Goal: Task Accomplishment & Management: Manage account settings

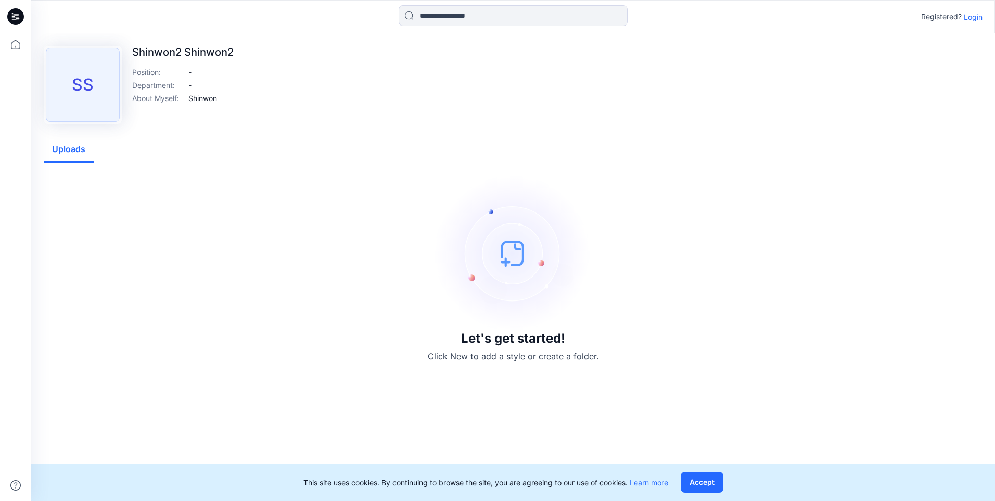
click at [100, 101] on div "SS" at bounding box center [83, 85] width 74 height 74
click at [534, 283] on img at bounding box center [513, 253] width 156 height 156
click at [517, 250] on img at bounding box center [513, 253] width 156 height 156
click at [723, 482] on button "Accept" at bounding box center [702, 482] width 43 height 21
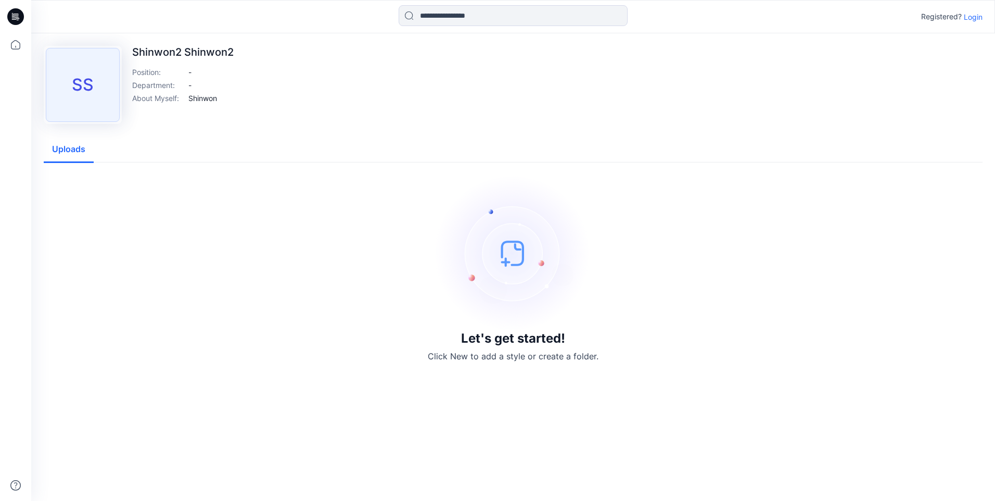
drag, startPoint x: 500, startPoint y: 272, endPoint x: 834, endPoint y: 86, distance: 382.6
click at [518, 256] on img at bounding box center [513, 253] width 156 height 156
click at [970, 14] on p "Login" at bounding box center [973, 16] width 19 height 11
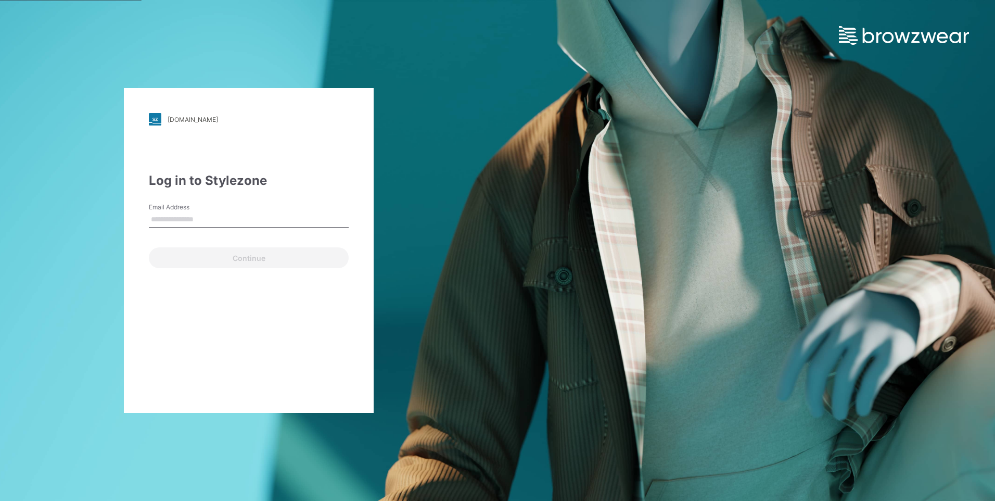
click at [214, 212] on input "Email Address" at bounding box center [249, 220] width 200 height 16
type input "**********"
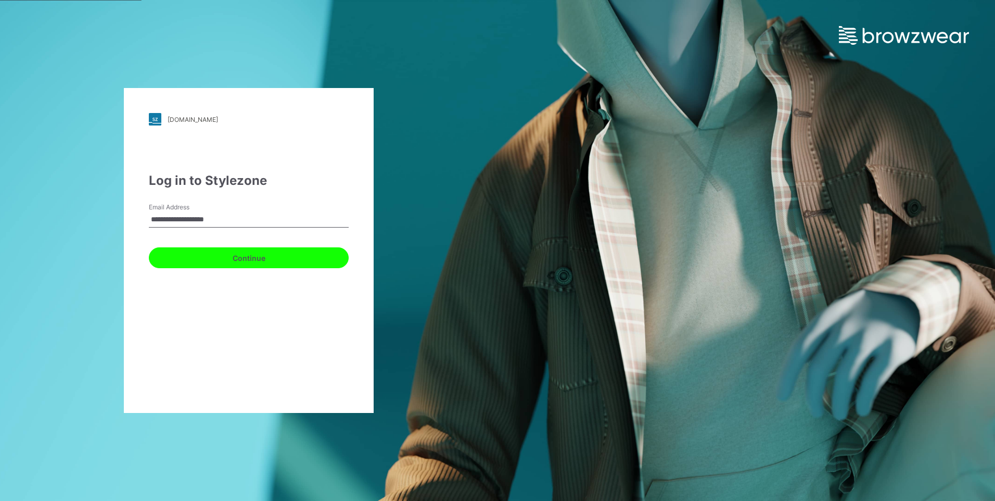
click at [218, 254] on button "Continue" at bounding box center [249, 257] width 200 height 21
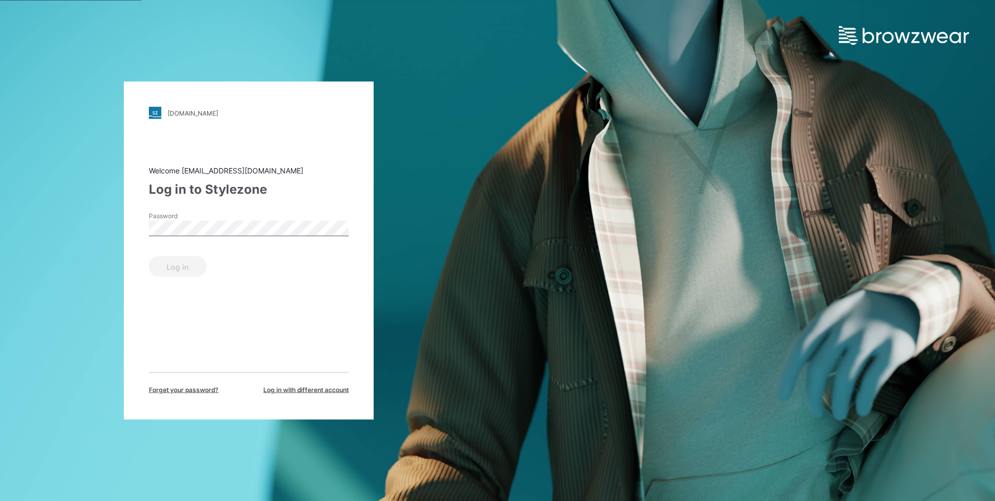
click at [230, 238] on div "Password" at bounding box center [249, 226] width 200 height 31
click at [149, 256] on button "Log in" at bounding box center [178, 266] width 58 height 21
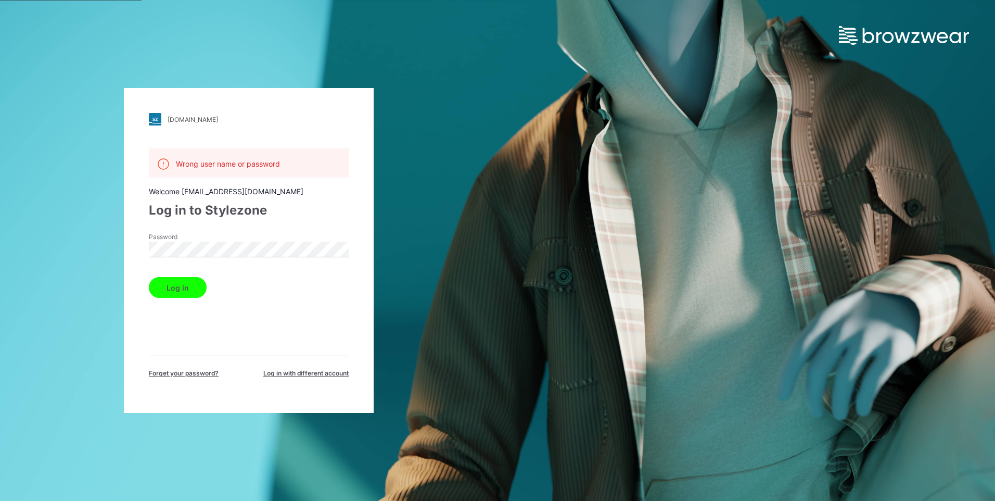
click at [197, 257] on div "Password" at bounding box center [249, 247] width 200 height 31
click at [149, 277] on button "Log in" at bounding box center [178, 287] width 58 height 21
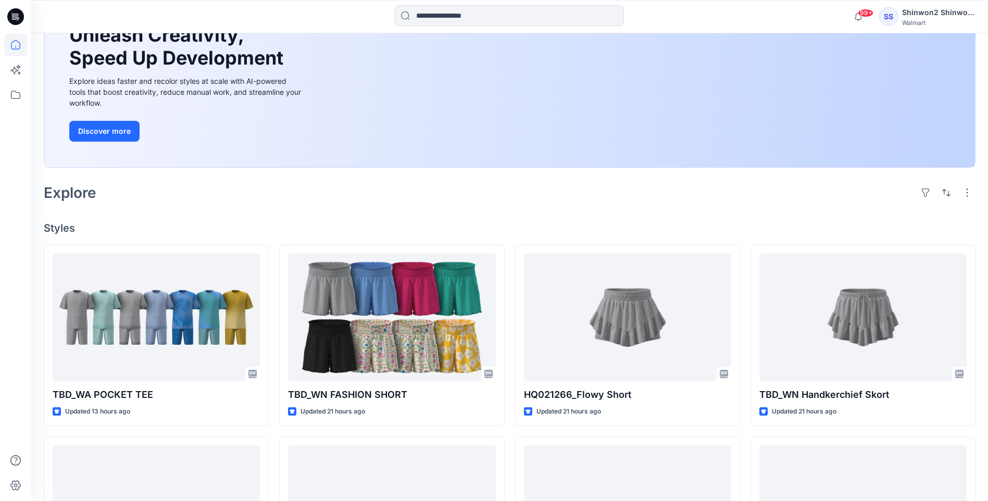
scroll to position [208, 0]
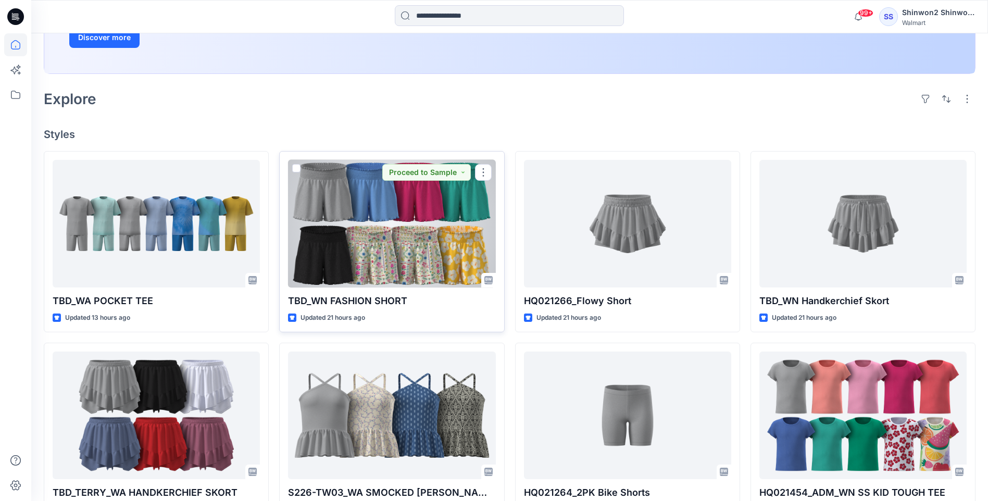
click at [461, 279] on div at bounding box center [391, 224] width 207 height 128
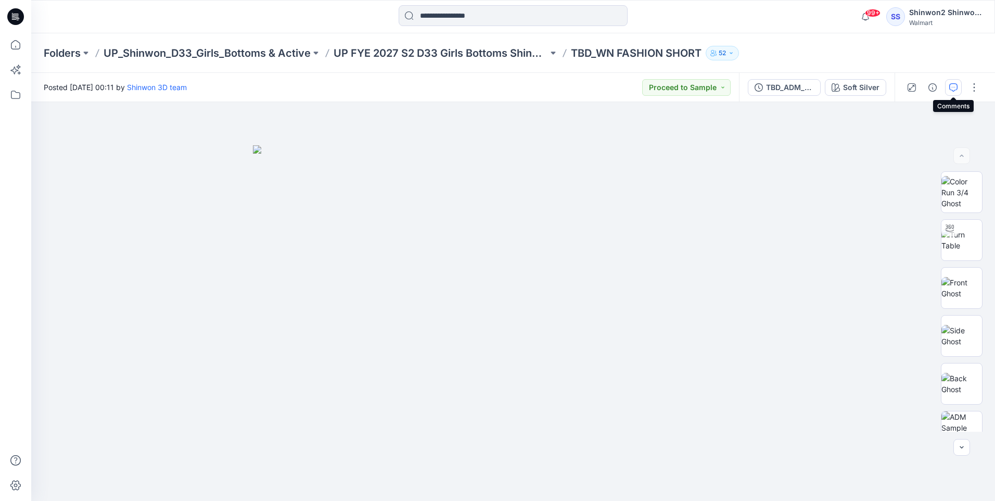
click at [958, 88] on button "button" at bounding box center [953, 87] width 17 height 17
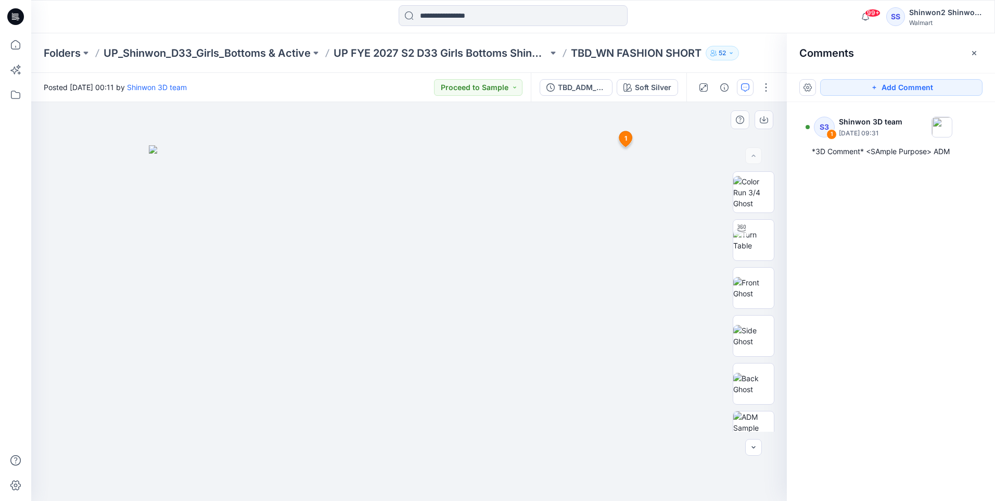
click at [625, 135] on span "1" at bounding box center [626, 138] width 3 height 9
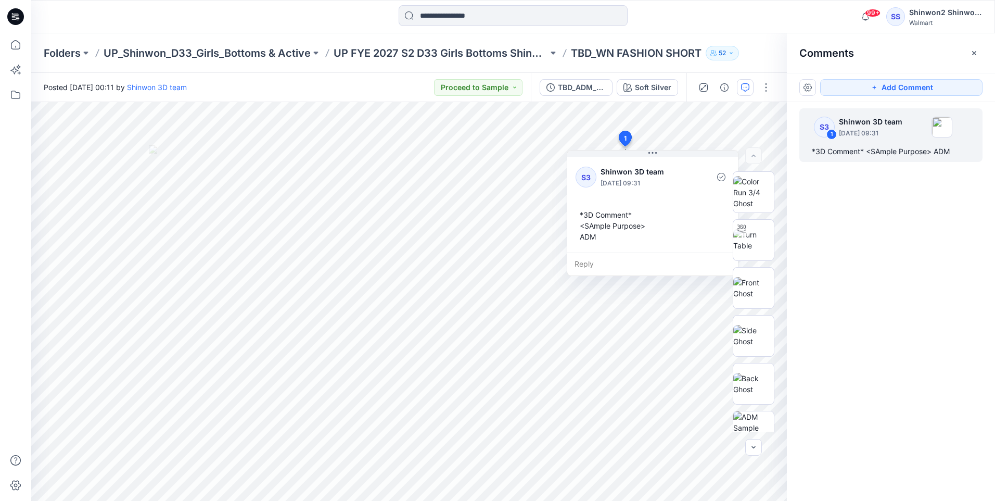
click at [867, 218] on div "S3 1 Shinwon 3D team [DATE] 09:31 *3D Comment* <SAmple Purpose> ADM" at bounding box center [891, 282] width 208 height 360
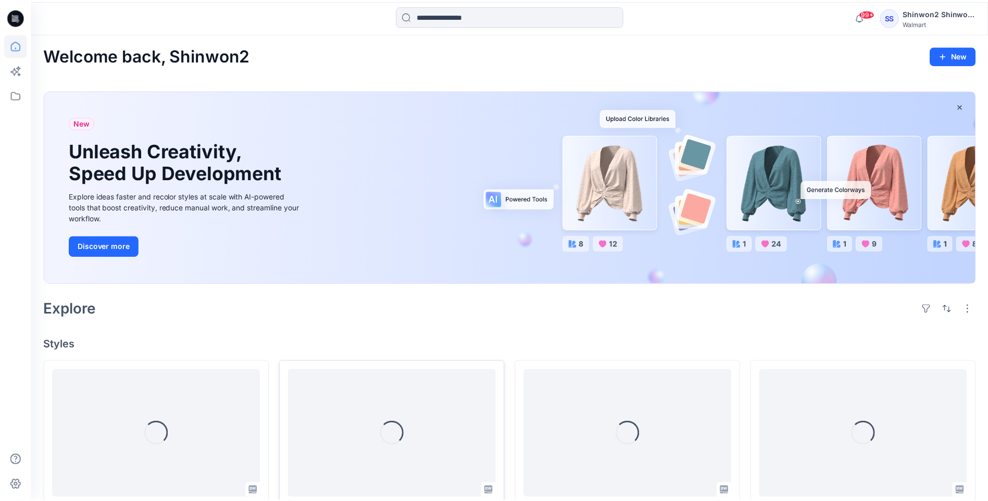
scroll to position [208, 0]
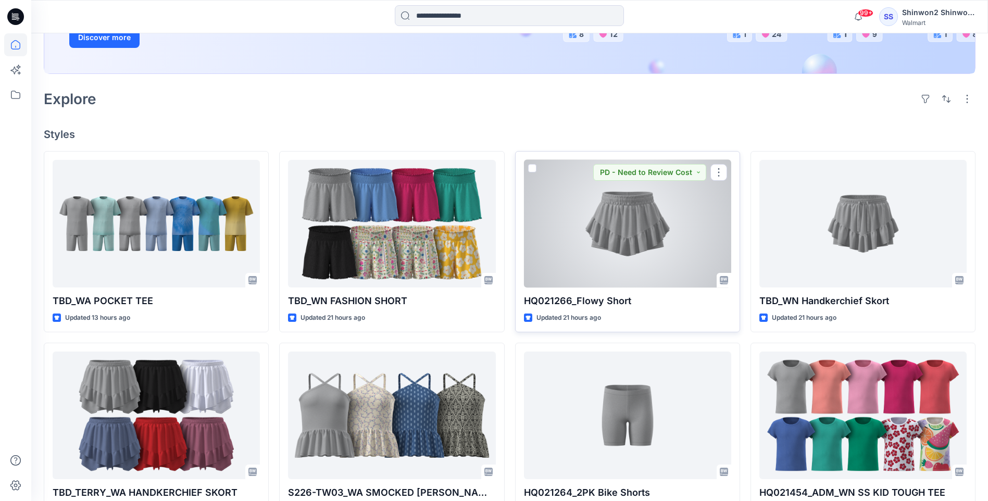
click at [592, 222] on div at bounding box center [627, 224] width 207 height 128
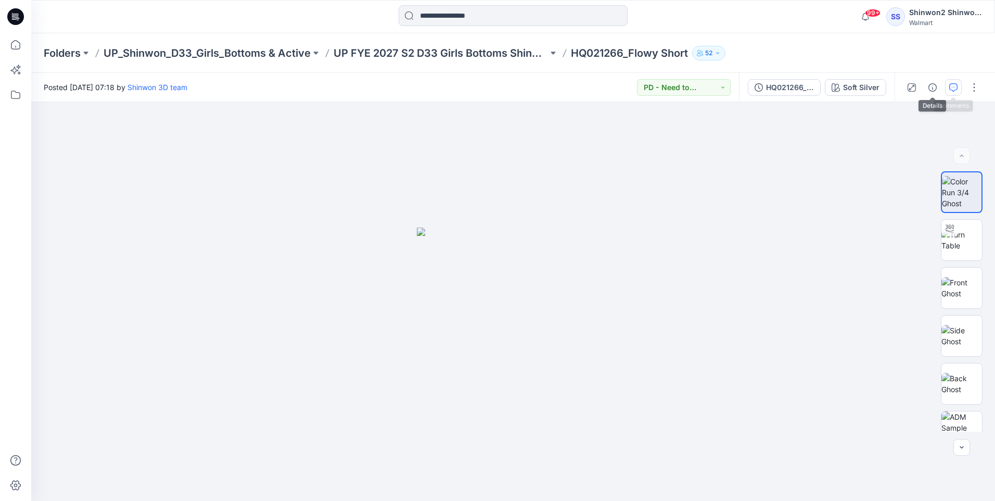
click at [953, 87] on icon "button" at bounding box center [954, 87] width 8 height 8
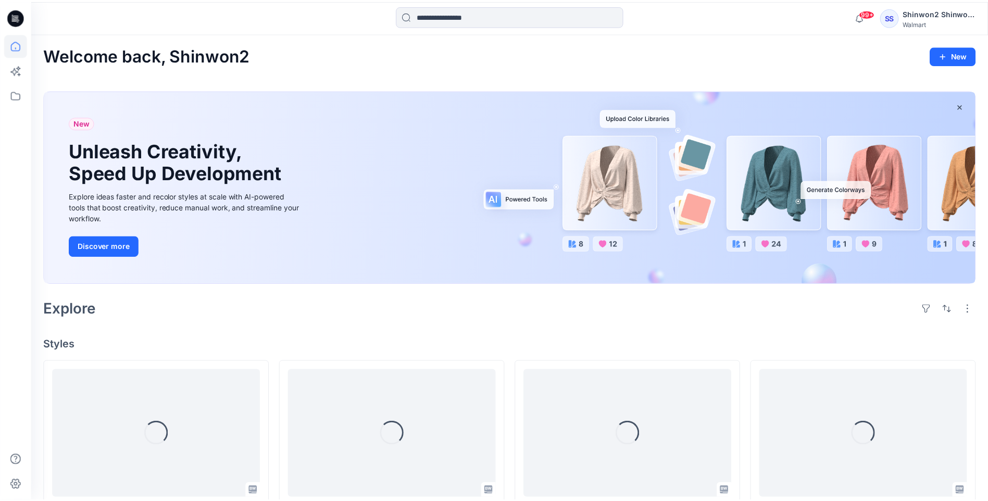
scroll to position [208, 0]
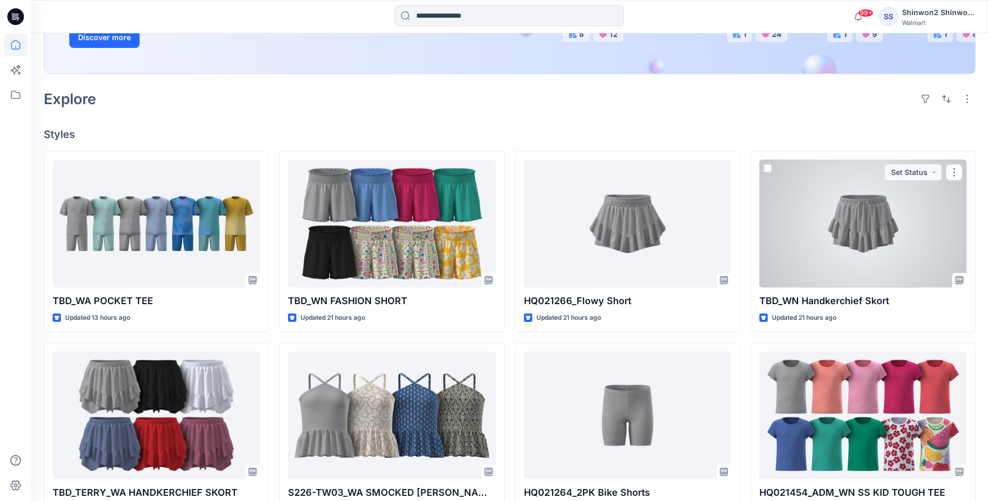
click at [837, 223] on div at bounding box center [862, 224] width 207 height 128
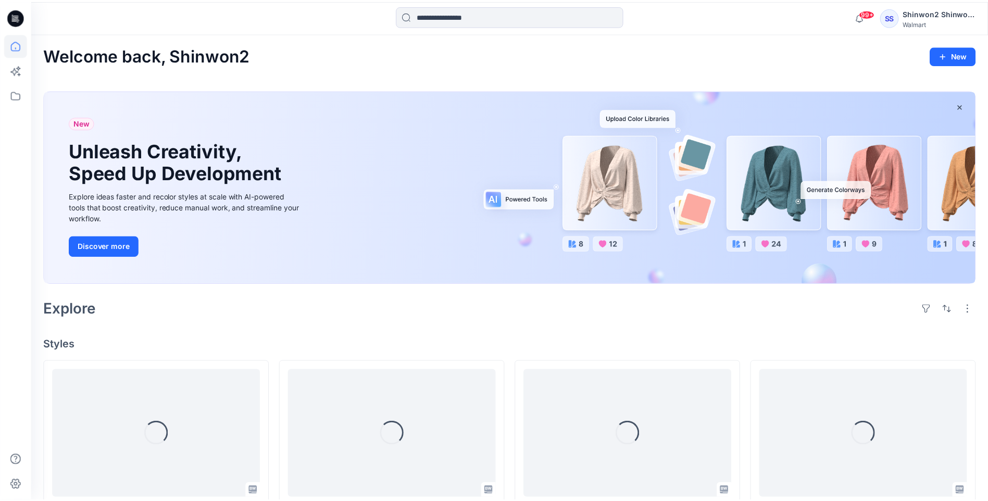
scroll to position [208, 0]
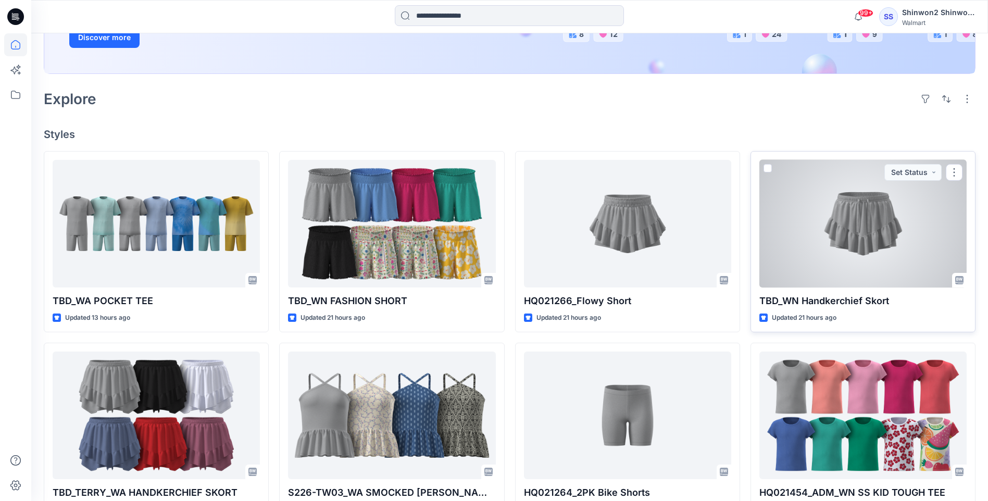
click at [849, 250] on div at bounding box center [862, 224] width 207 height 128
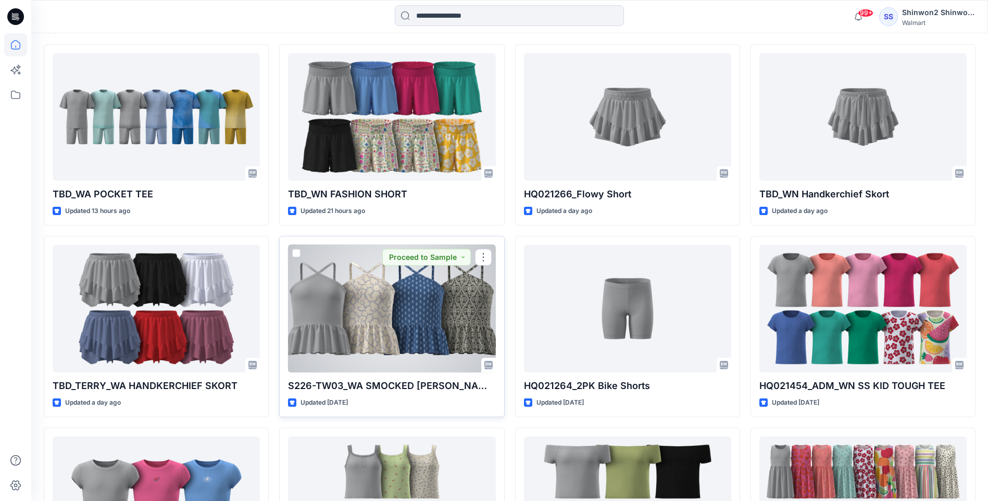
scroll to position [364, 0]
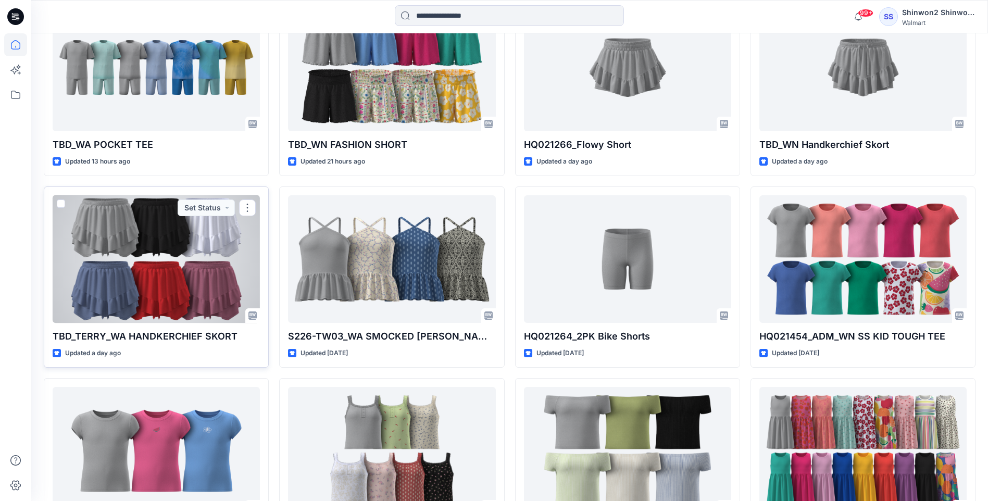
click at [212, 246] on div at bounding box center [156, 259] width 207 height 128
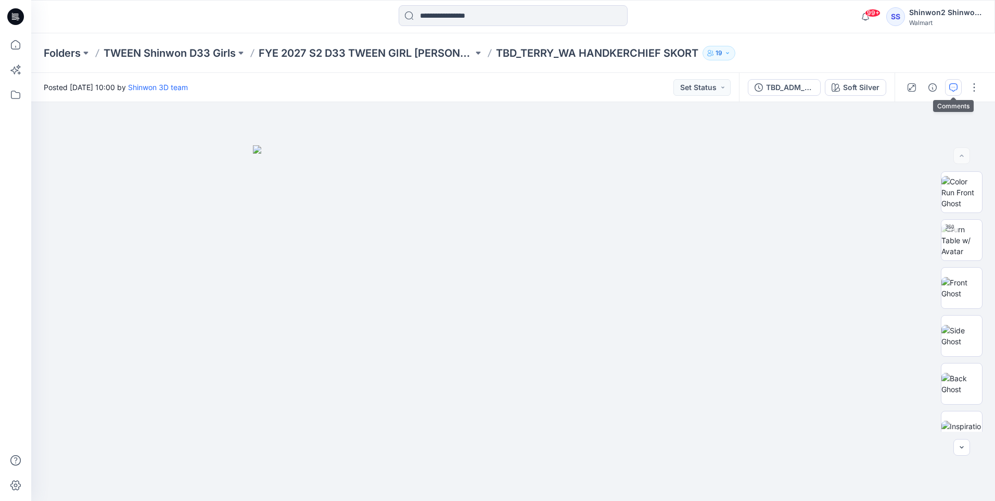
click at [950, 87] on icon "button" at bounding box center [954, 87] width 8 height 8
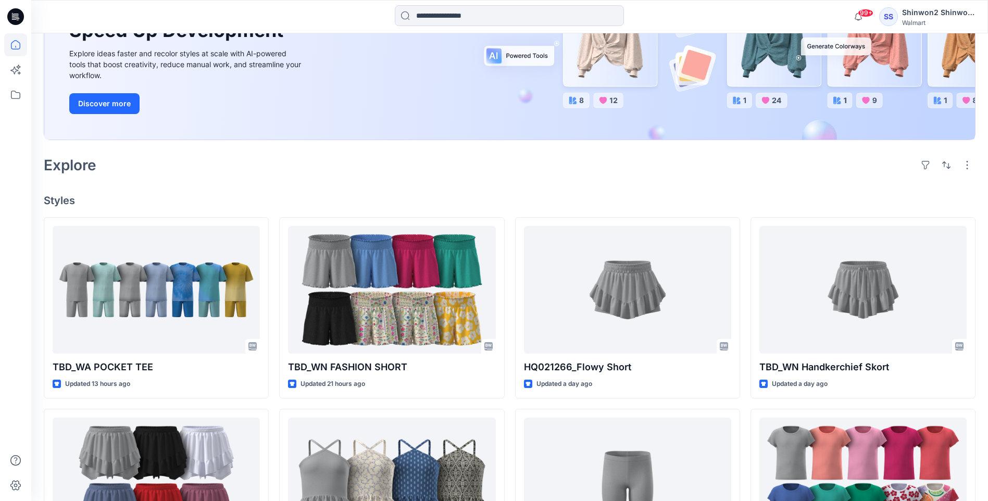
scroll to position [160, 0]
